Goal: Task Accomplishment & Management: Manage account settings

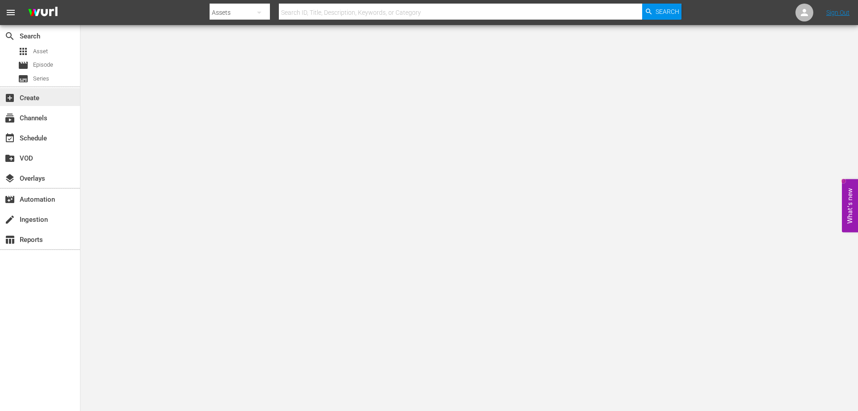
click at [41, 101] on div "add_box Create" at bounding box center [40, 97] width 80 height 18
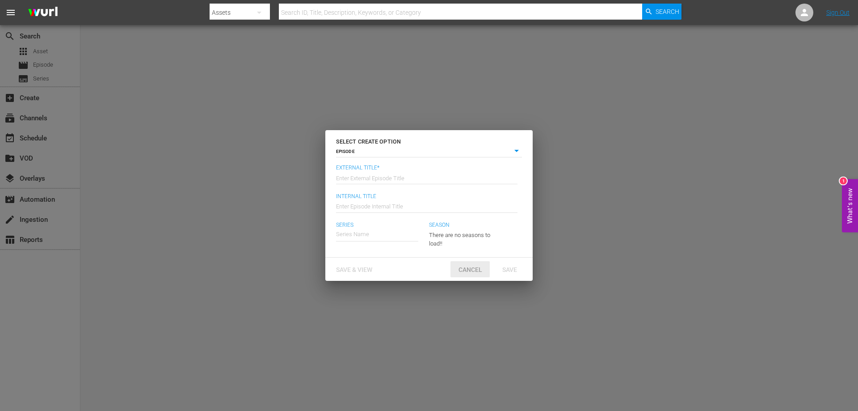
click at [472, 266] on span "Cancel" at bounding box center [471, 269] width 38 height 7
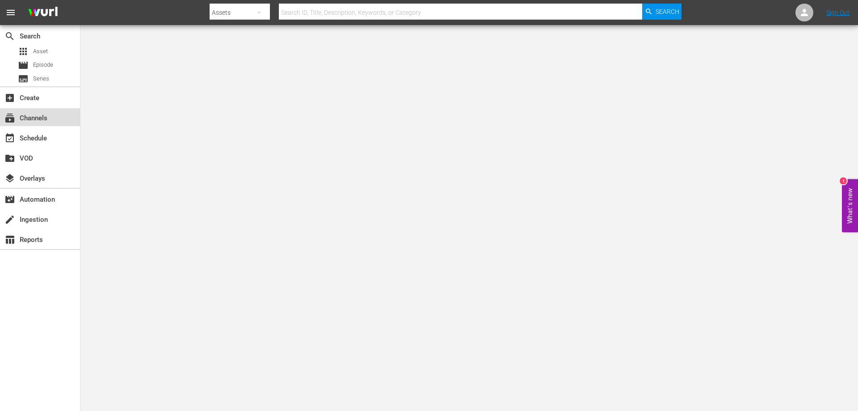
click at [40, 121] on div "subscriptions Channels" at bounding box center [25, 117] width 50 height 8
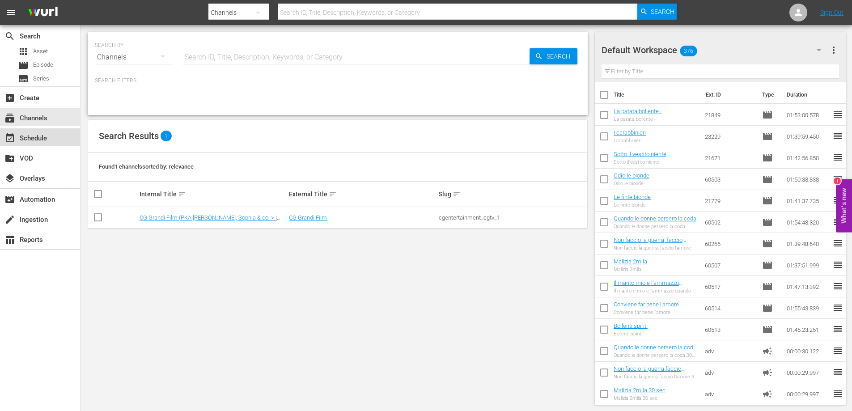
click at [39, 134] on div "event_available Schedule" at bounding box center [25, 137] width 50 height 8
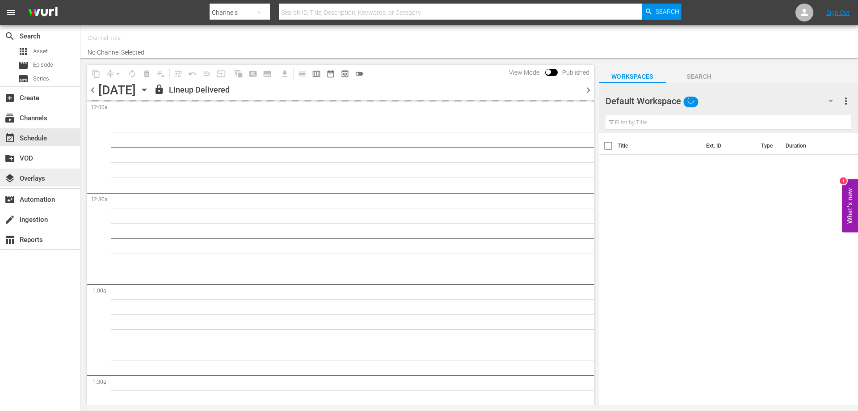
type input "CG Grandi Film (PKA Marcello, Sophia & co. > I film di Wim Wenders) (619)"
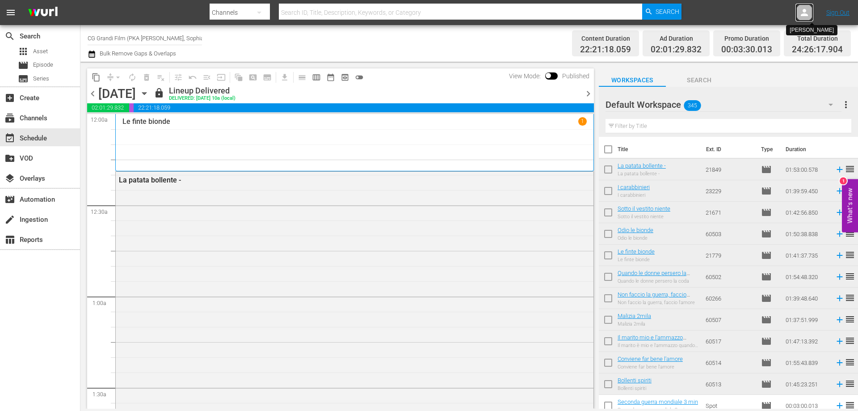
click at [803, 15] on icon at bounding box center [804, 12] width 7 height 7
